Goal: Find specific page/section: Find specific page/section

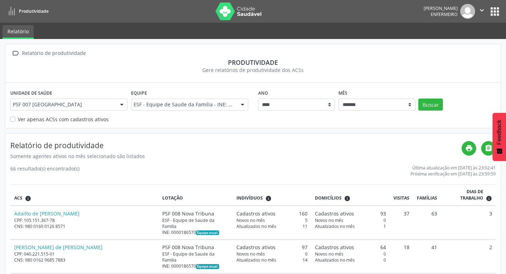
click at [497, 9] on button "apps" at bounding box center [494, 11] width 12 height 12
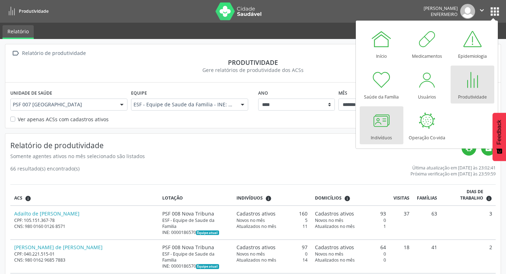
click at [396, 116] on link "Indivíduos" at bounding box center [382, 126] width 44 height 38
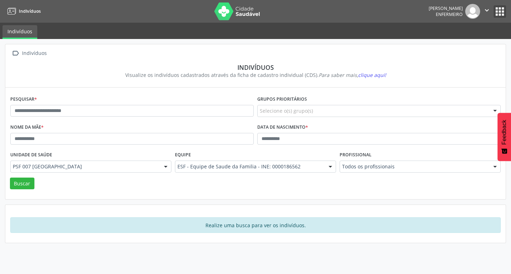
click at [500, 16] on button "apps" at bounding box center [500, 11] width 12 height 12
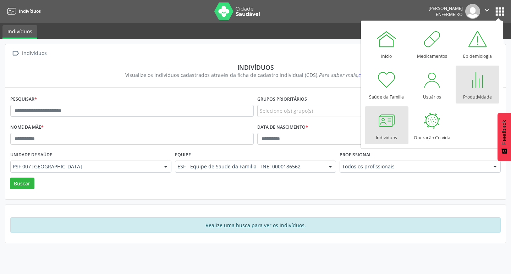
click at [476, 92] on div "Produtividade" at bounding box center [477, 96] width 29 height 10
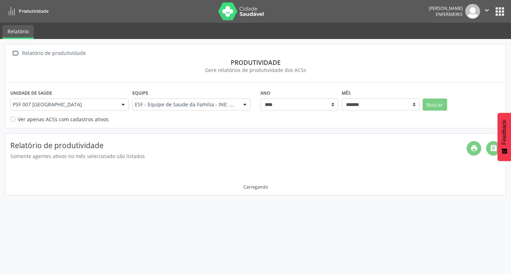
click at [29, 120] on label "Ver apenas ACSs com cadastros ativos" at bounding box center [63, 119] width 91 height 7
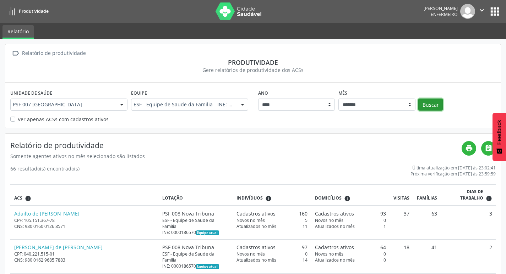
click at [423, 102] on button "Buscar" at bounding box center [430, 105] width 24 height 12
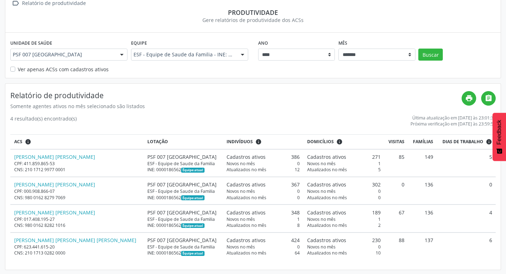
scroll to position [51, 0]
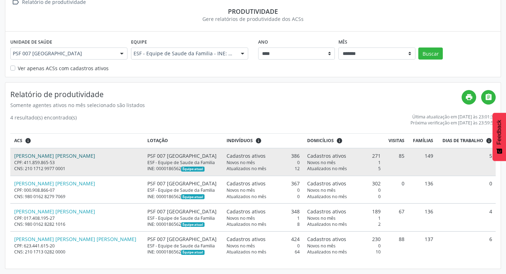
click at [49, 154] on link "[PERSON_NAME] [PERSON_NAME]" at bounding box center [54, 156] width 81 height 7
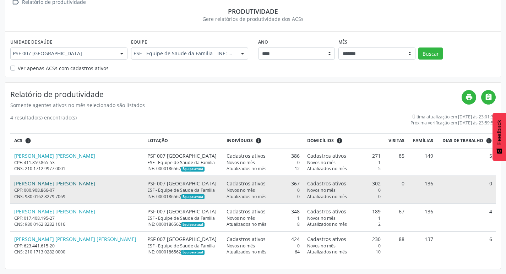
click at [53, 184] on link "[PERSON_NAME] [PERSON_NAME]" at bounding box center [54, 183] width 81 height 7
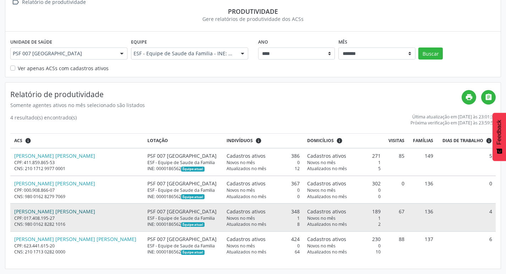
click at [47, 213] on link "[PERSON_NAME] [PERSON_NAME]" at bounding box center [54, 211] width 81 height 7
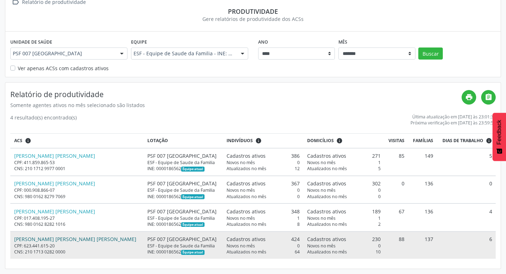
click at [50, 239] on link "[PERSON_NAME] [PERSON_NAME] [PERSON_NAME]" at bounding box center [75, 239] width 122 height 7
